Goal: Find contact information: Obtain details needed to contact an individual or organization

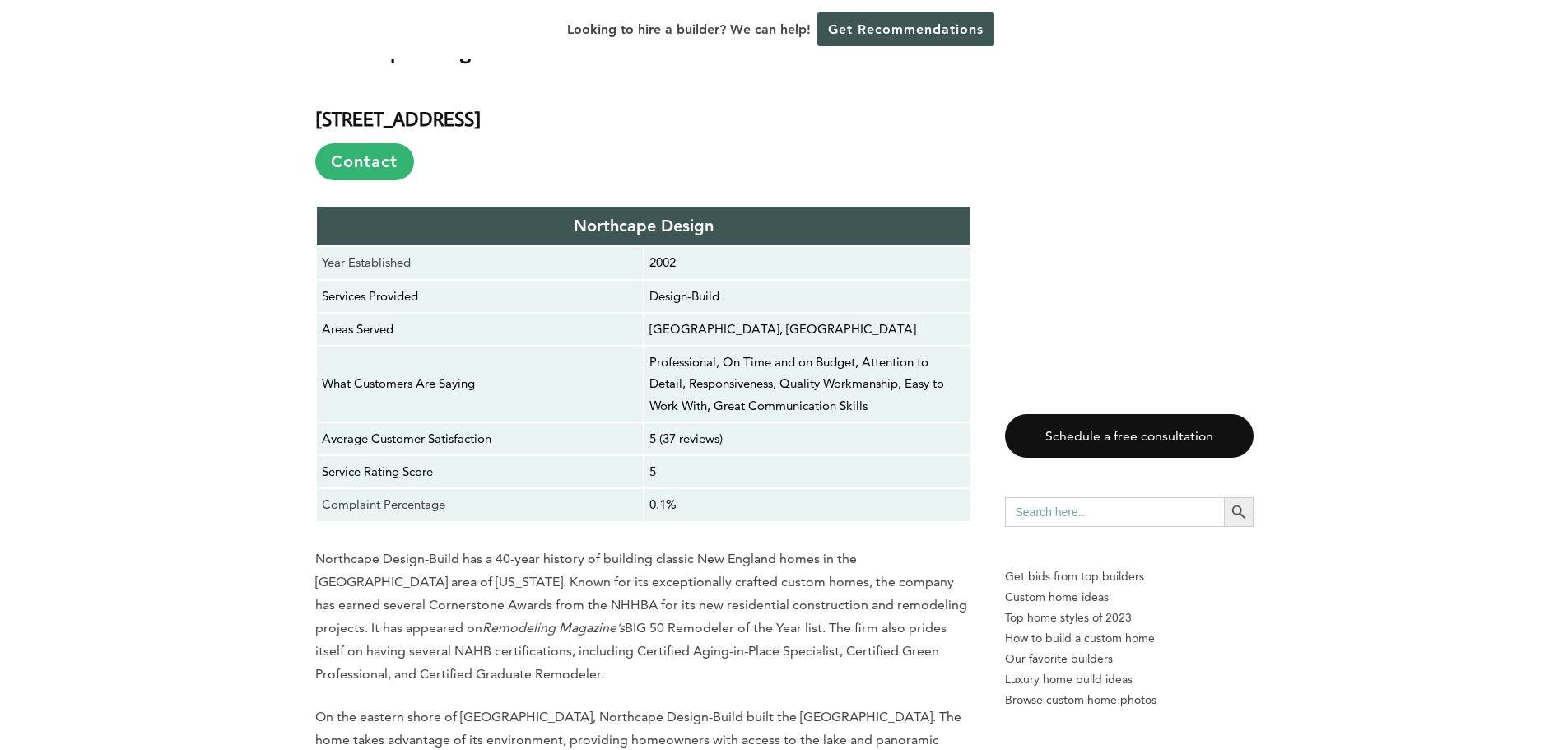
scroll to position [2471, 0]
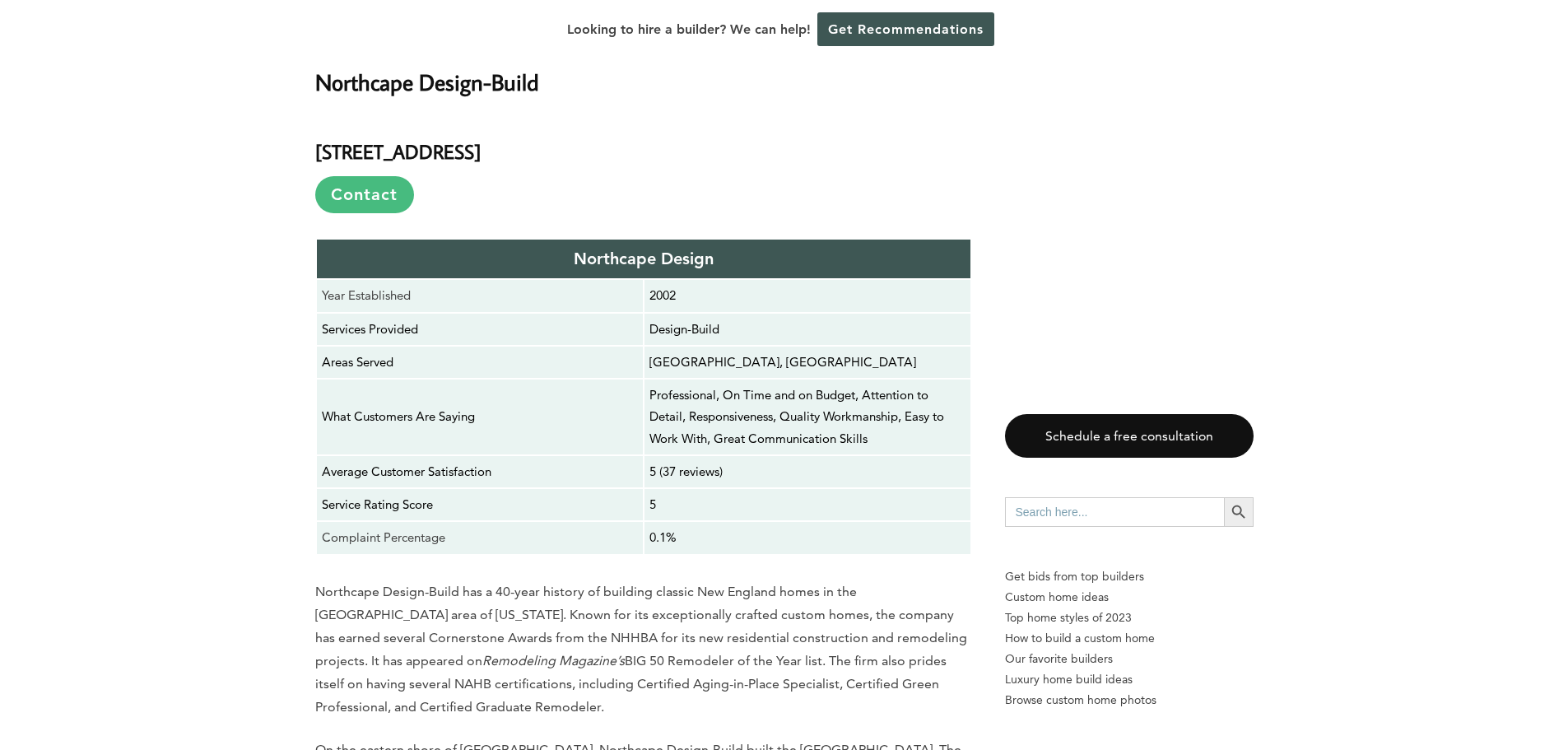
click at [371, 199] on link "Contact" at bounding box center [364, 194] width 98 height 37
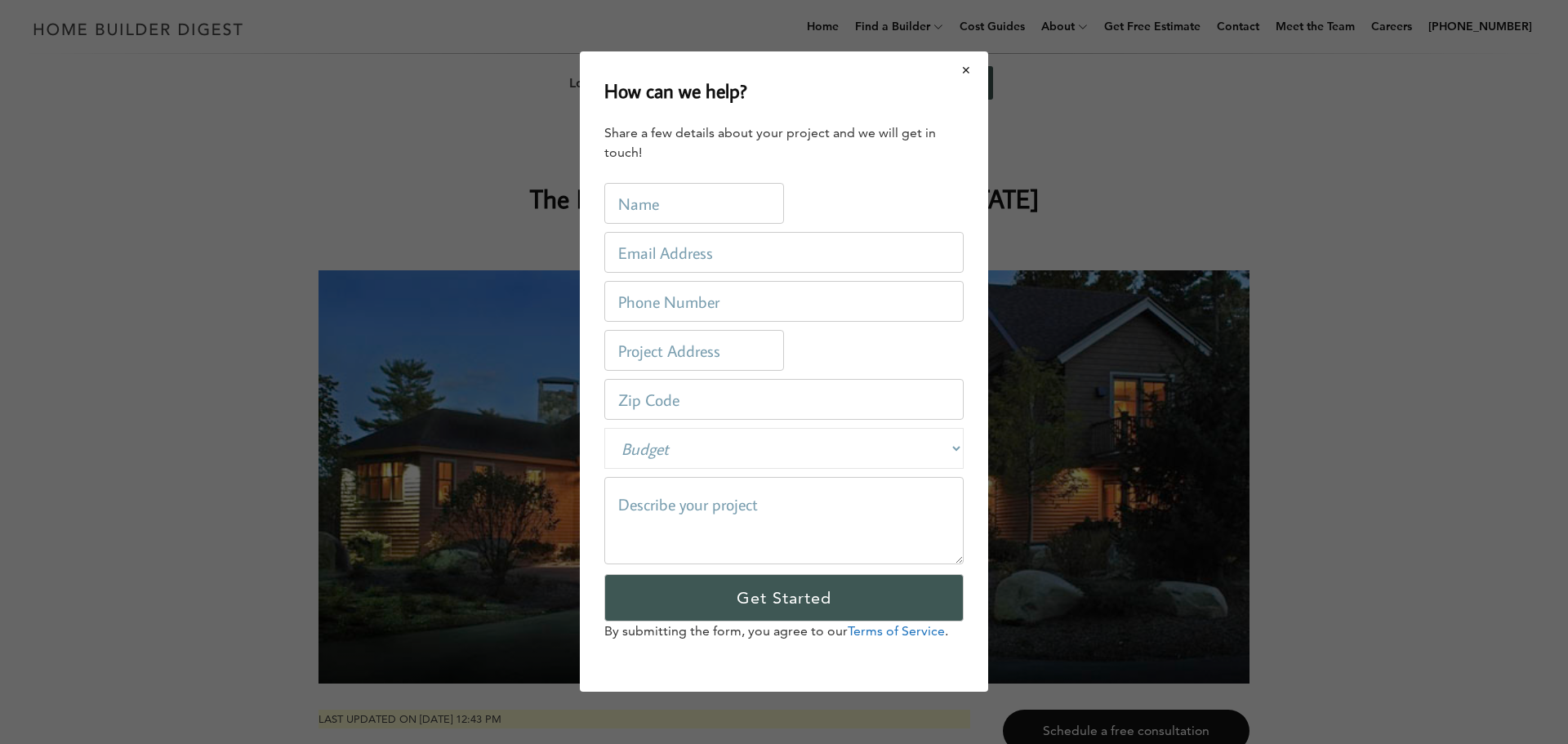
click at [965, 69] on button "Close modal" at bounding box center [967, 70] width 43 height 34
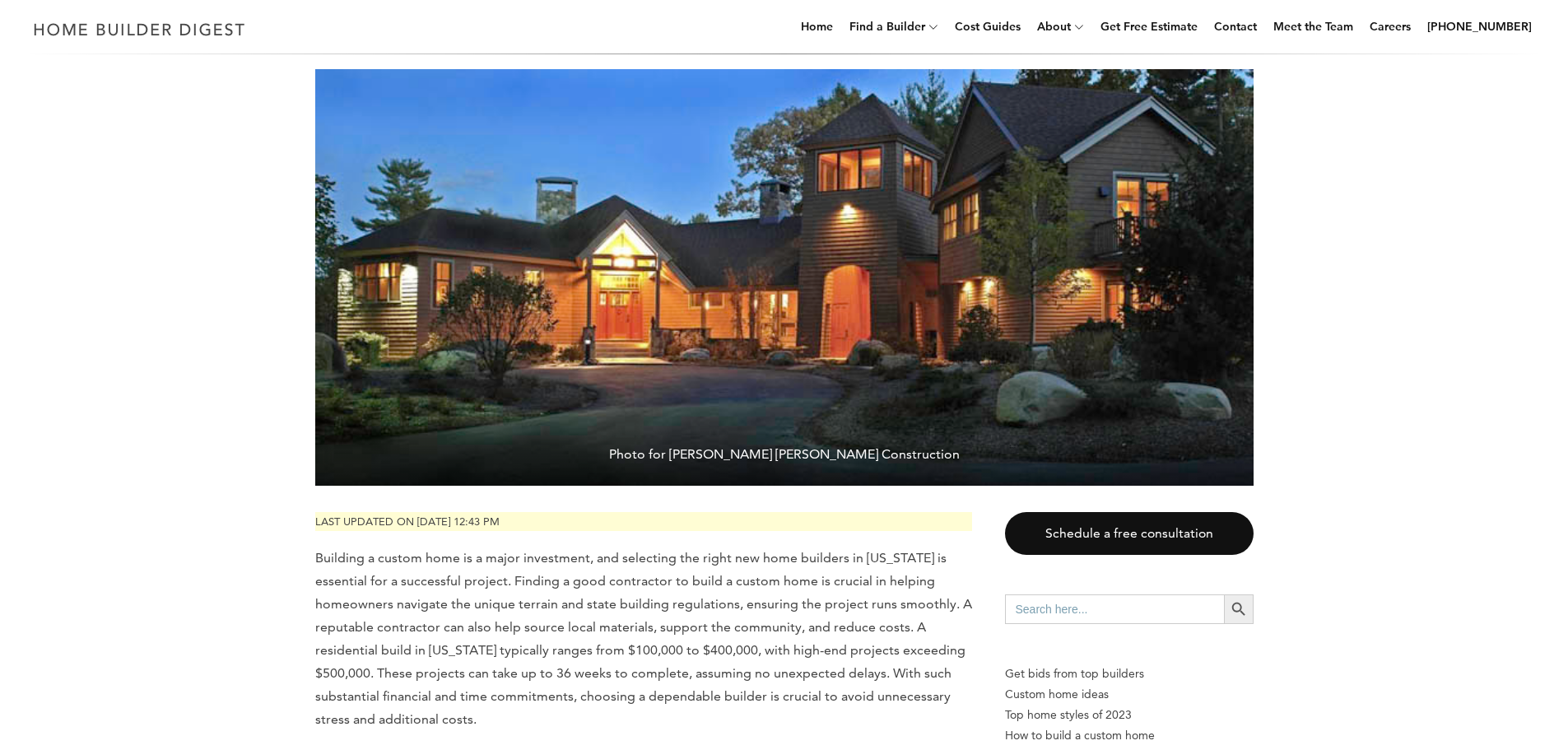
scroll to position [247, 0]
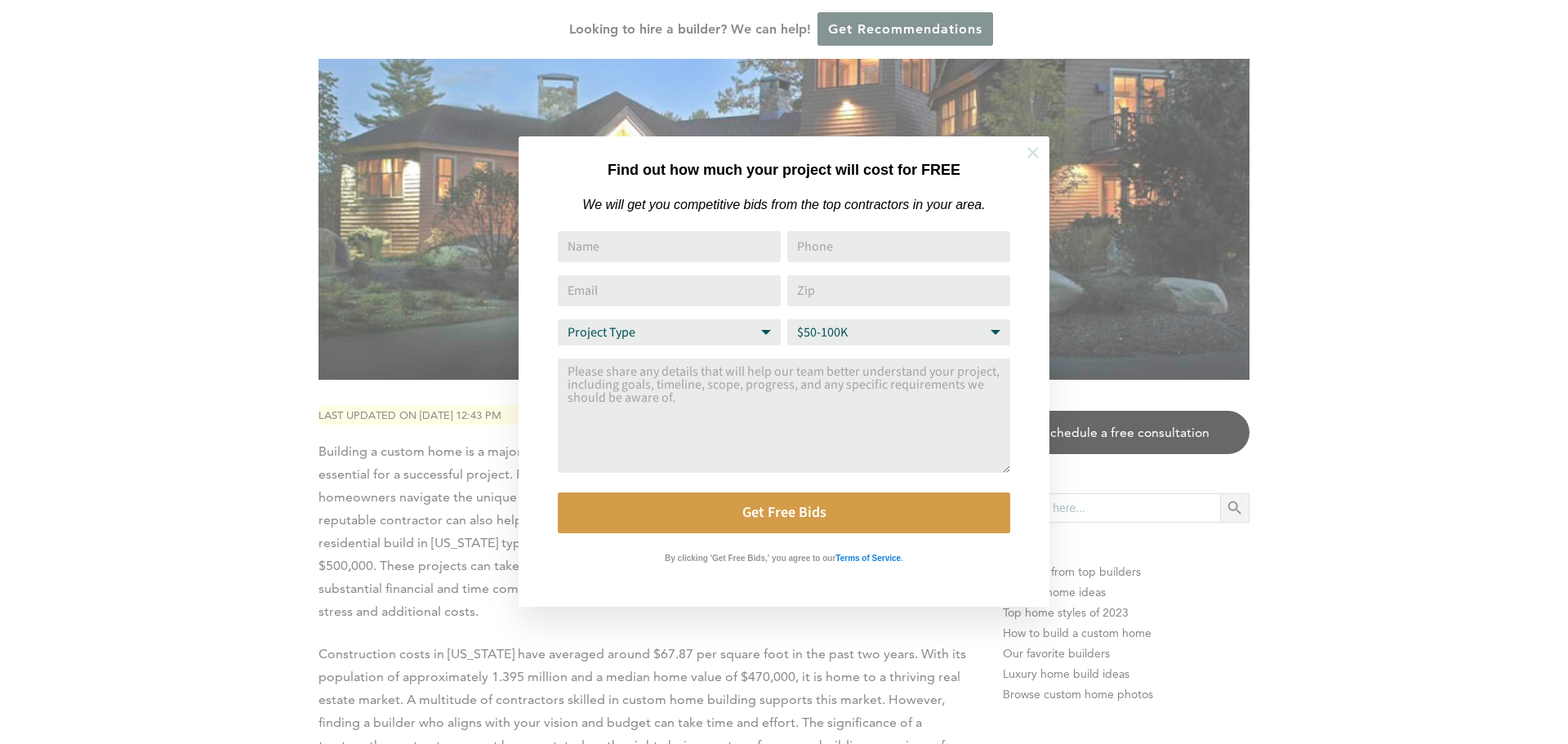
click at [1030, 146] on icon at bounding box center [1034, 153] width 18 height 18
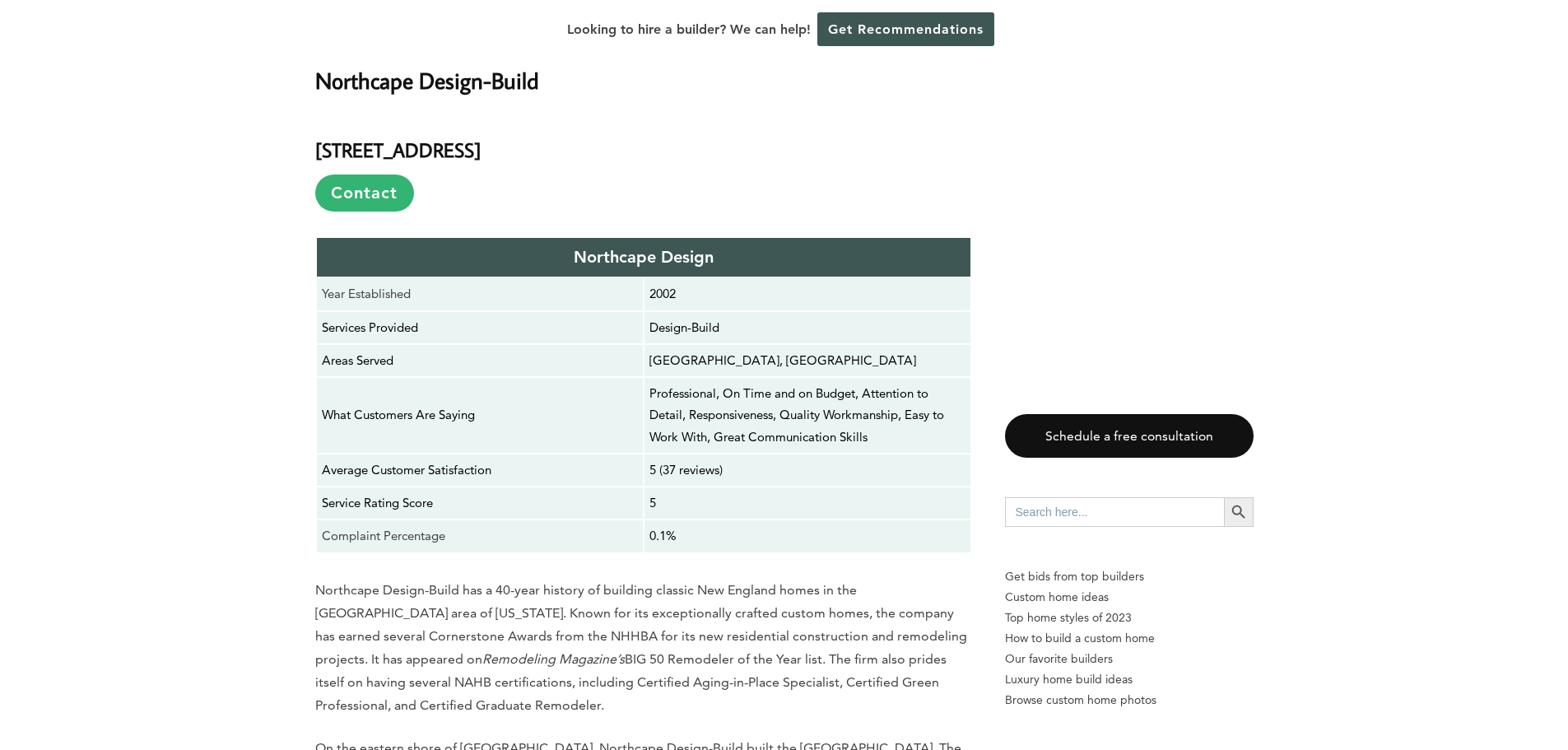
scroll to position [2471, 0]
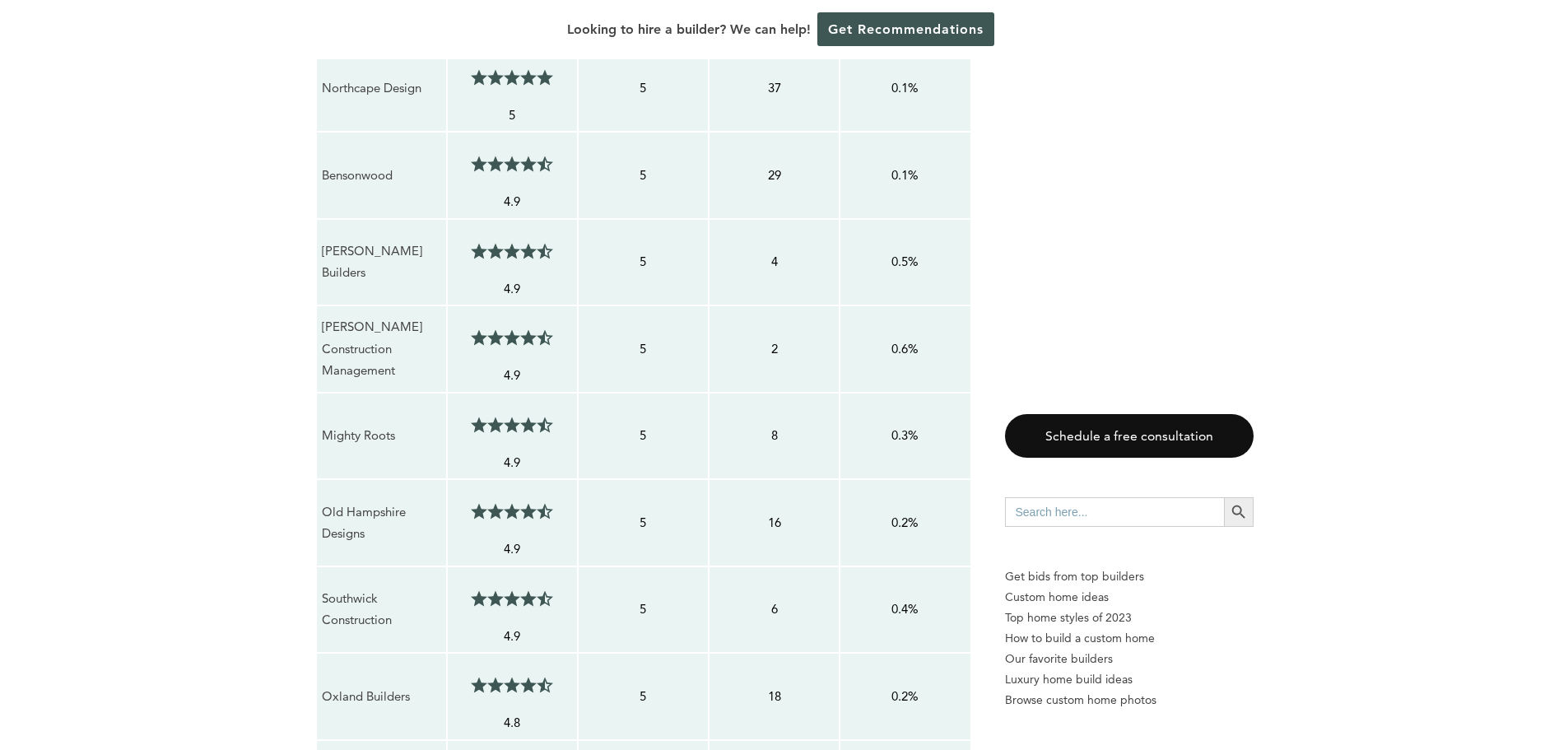
scroll to position [1258, 0]
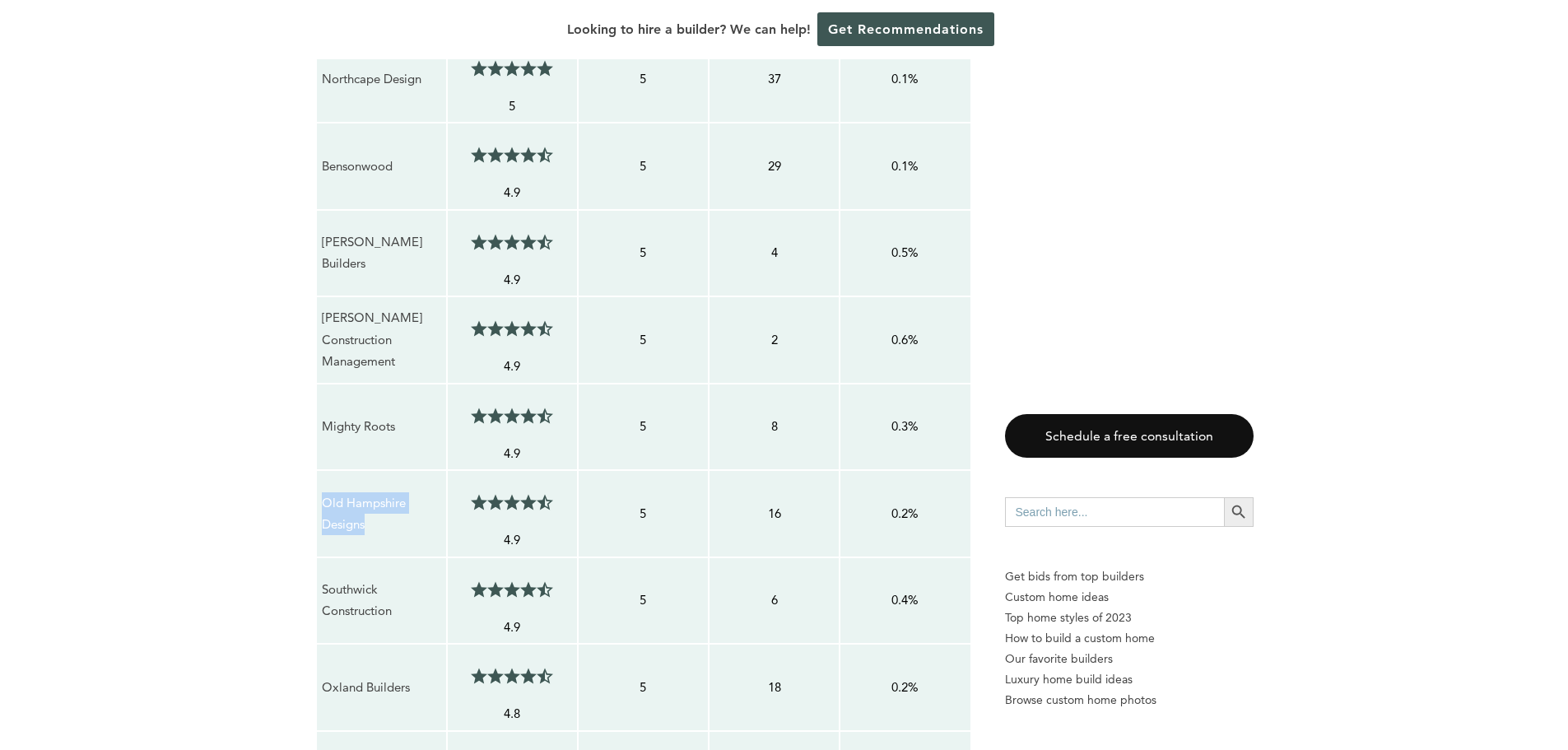
drag, startPoint x: 323, startPoint y: 502, endPoint x: 376, endPoint y: 531, distance: 60.4
click at [374, 532] on p "Old Hampshire Designs" at bounding box center [382, 514] width 119 height 44
